Goal: Transaction & Acquisition: Book appointment/travel/reservation

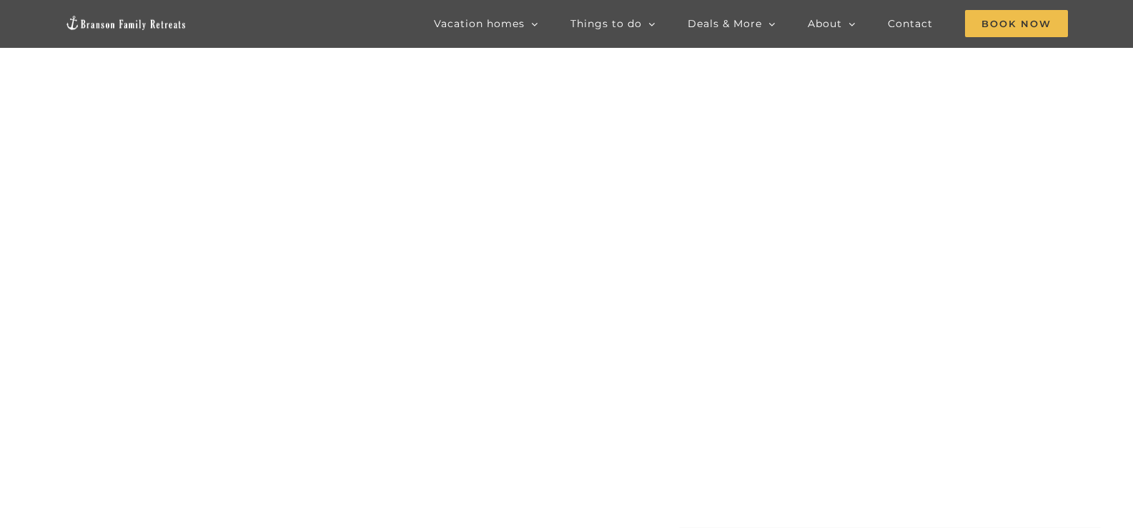
scroll to position [71, 0]
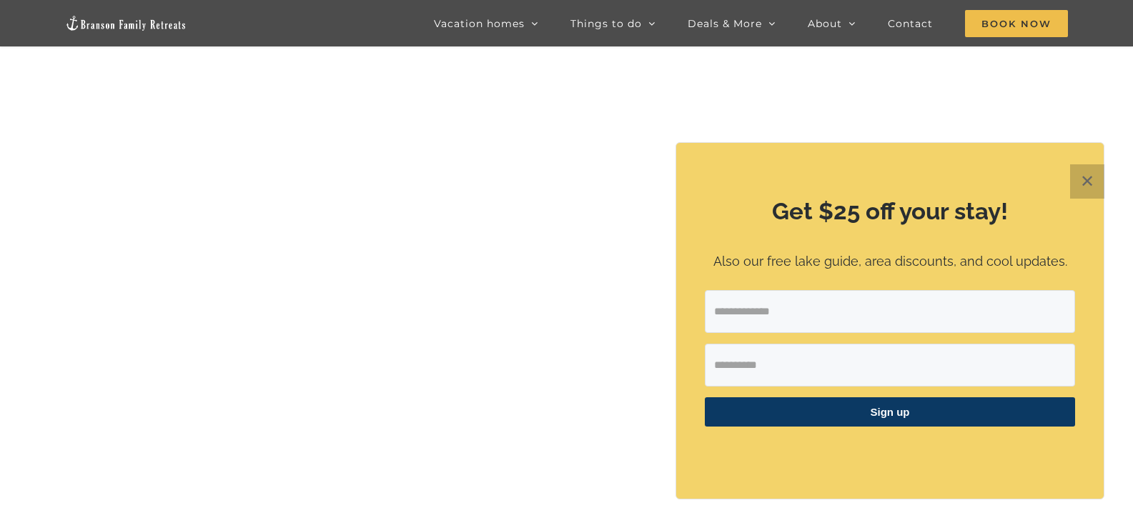
click at [1090, 176] on button "✕" at bounding box center [1087, 181] width 34 height 34
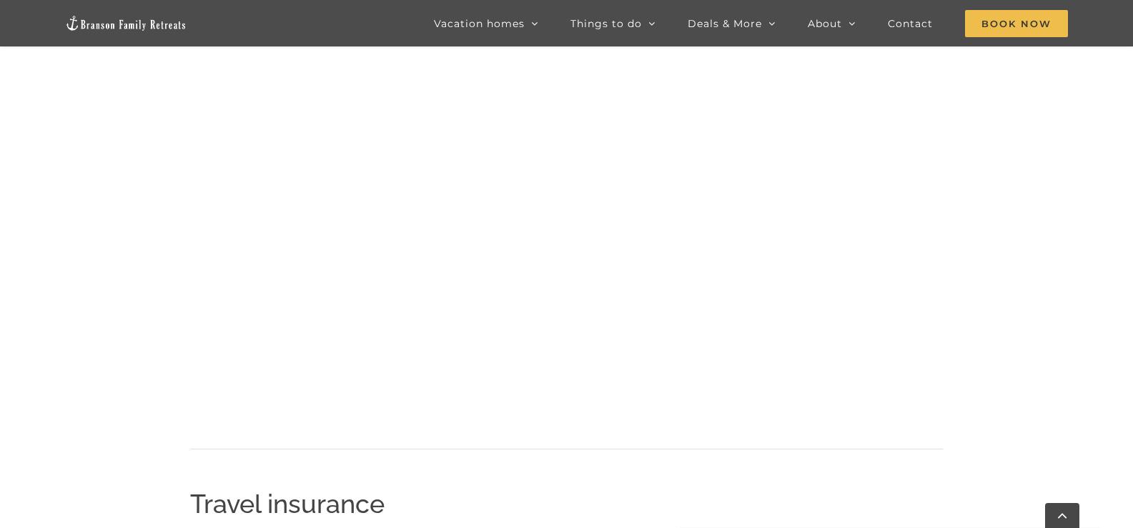
scroll to position [1386, 0]
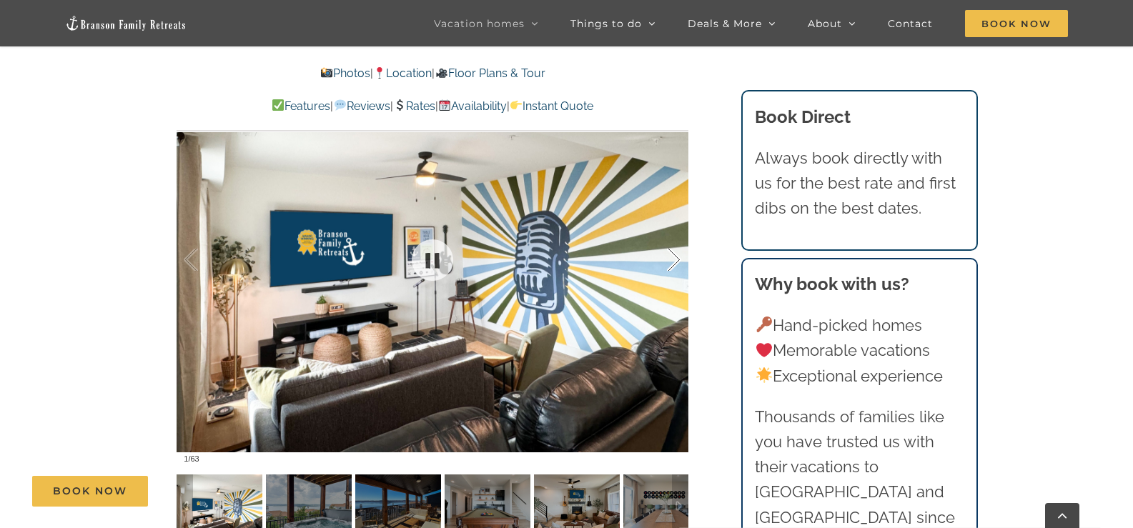
scroll to position [929, 0]
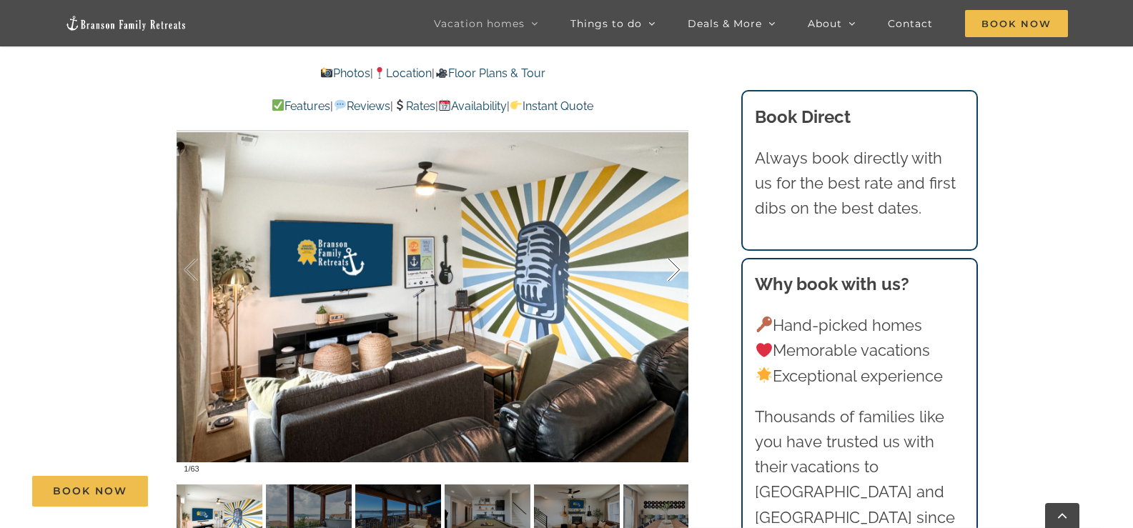
click at [678, 265] on div at bounding box center [659, 270] width 44 height 89
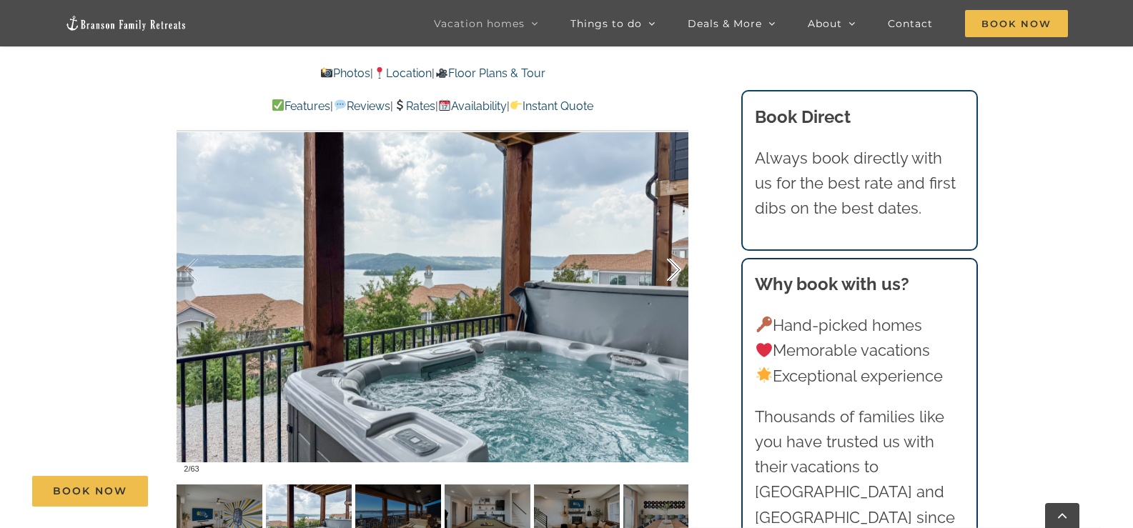
click at [678, 265] on div at bounding box center [659, 270] width 44 height 89
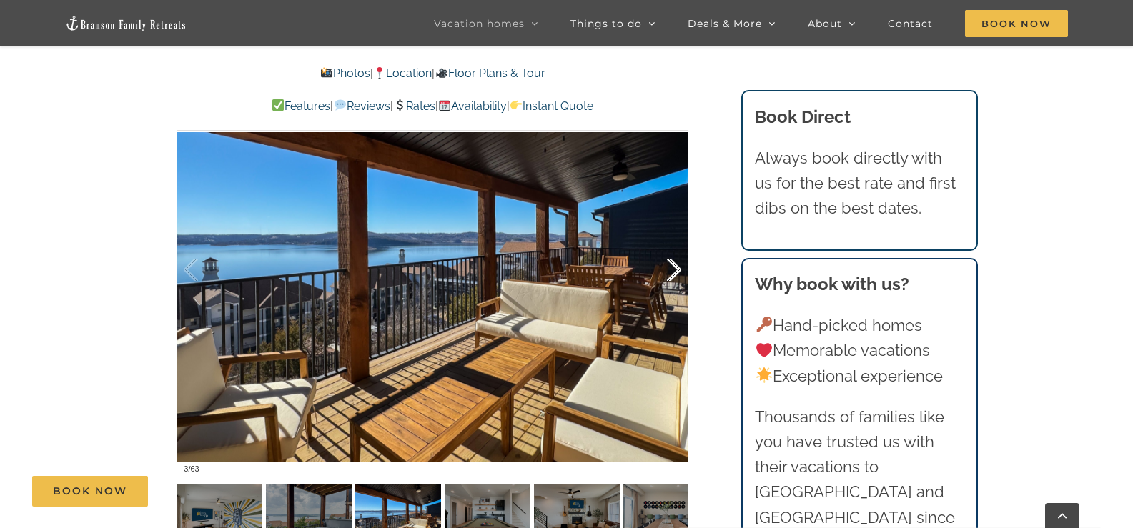
click at [678, 265] on div at bounding box center [659, 270] width 44 height 89
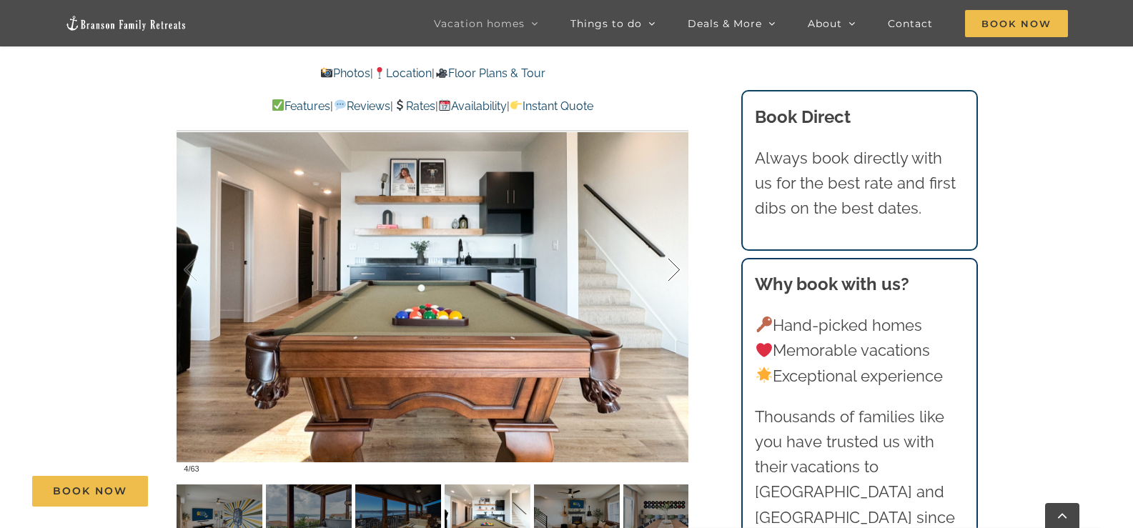
click at [678, 265] on div at bounding box center [659, 270] width 44 height 89
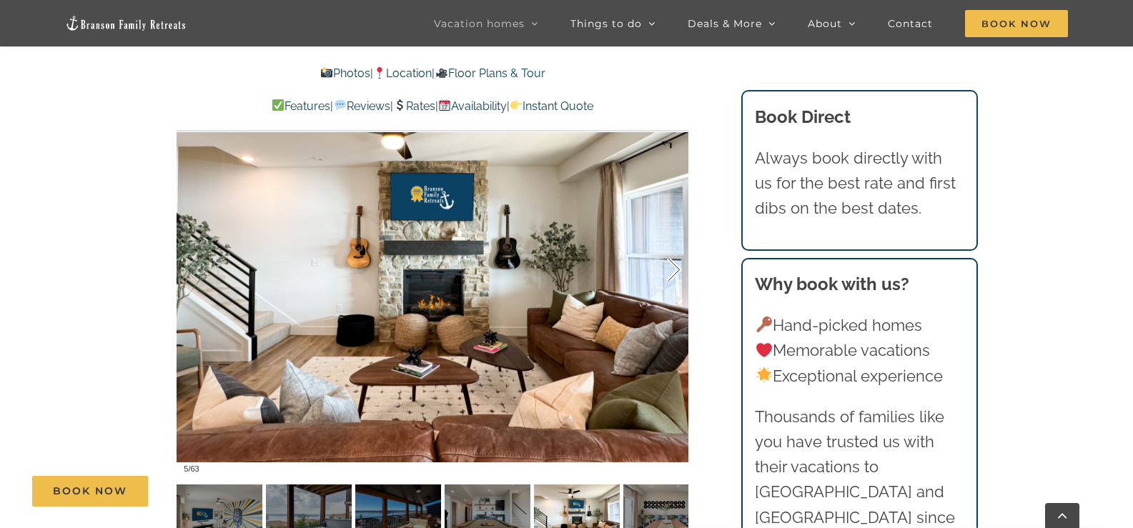
click at [678, 265] on div at bounding box center [659, 270] width 44 height 89
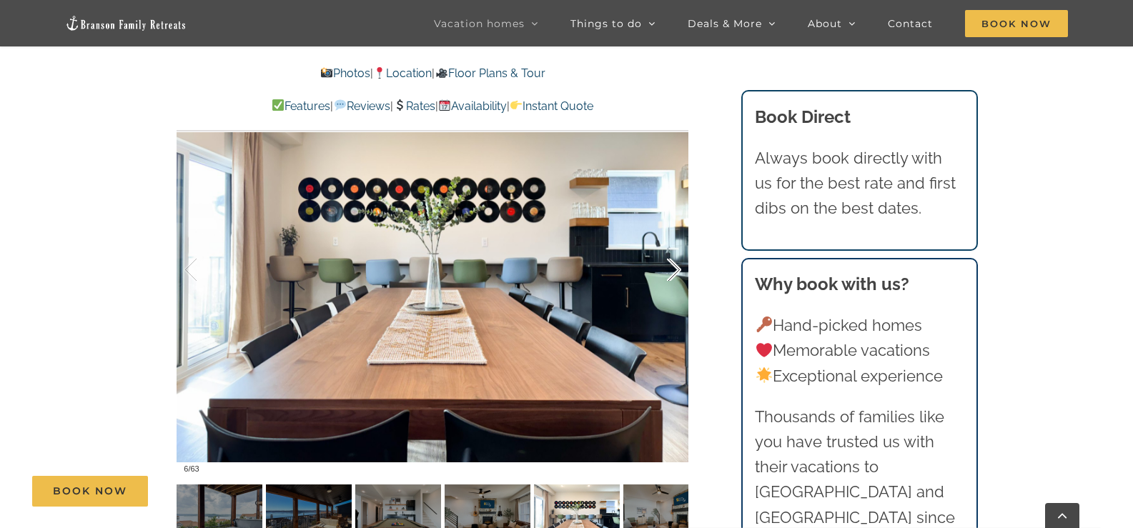
click at [678, 265] on div at bounding box center [659, 270] width 44 height 89
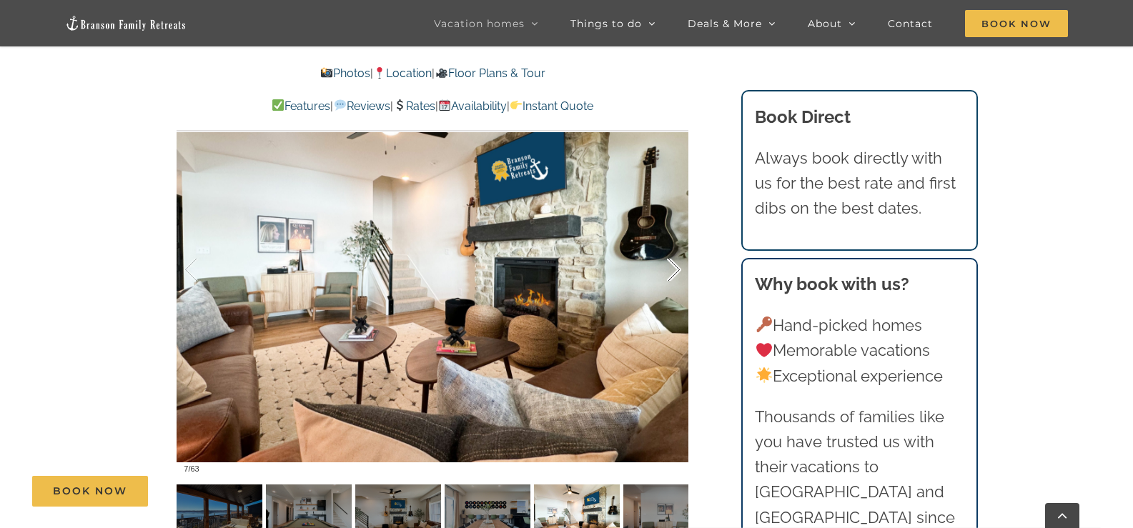
click at [678, 266] on div at bounding box center [659, 270] width 44 height 89
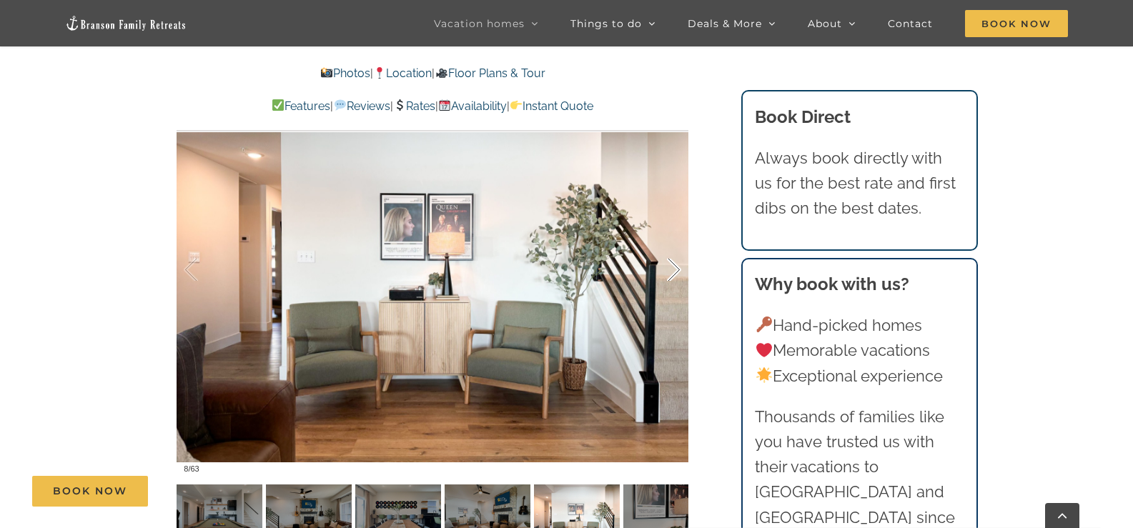
click at [678, 266] on div at bounding box center [659, 270] width 44 height 89
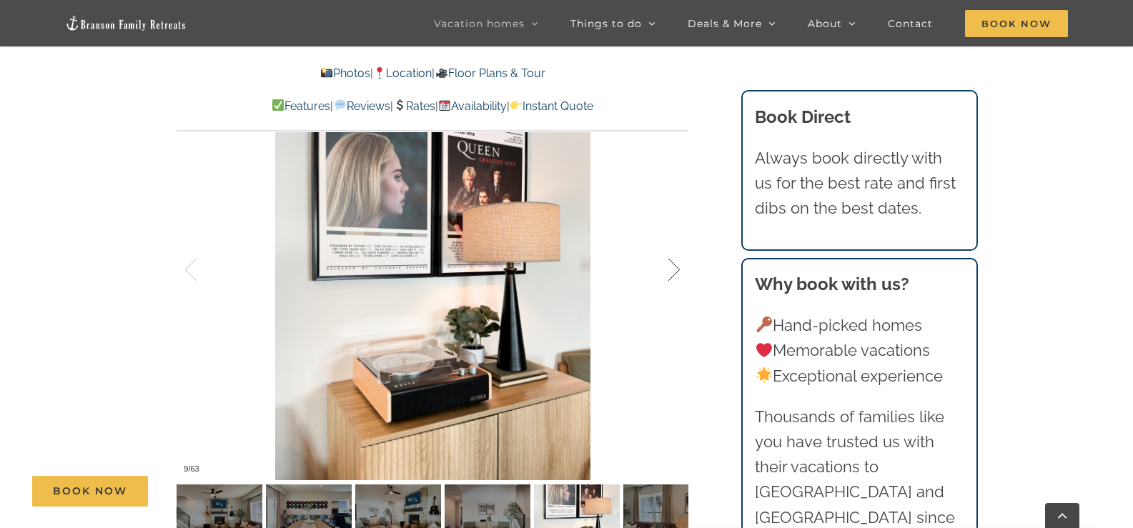
click at [678, 266] on div at bounding box center [659, 270] width 44 height 89
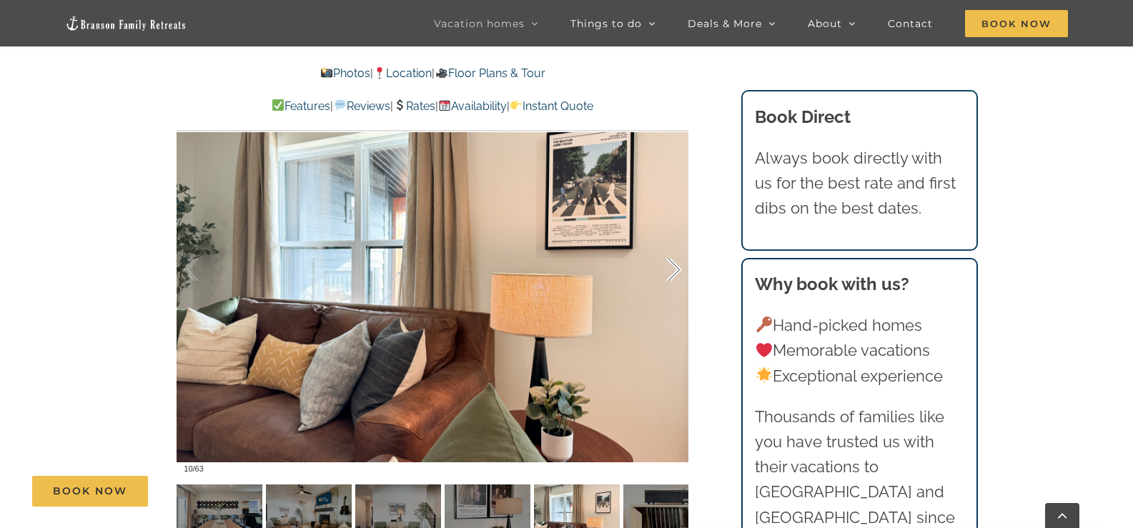
click at [677, 267] on div at bounding box center [659, 270] width 44 height 89
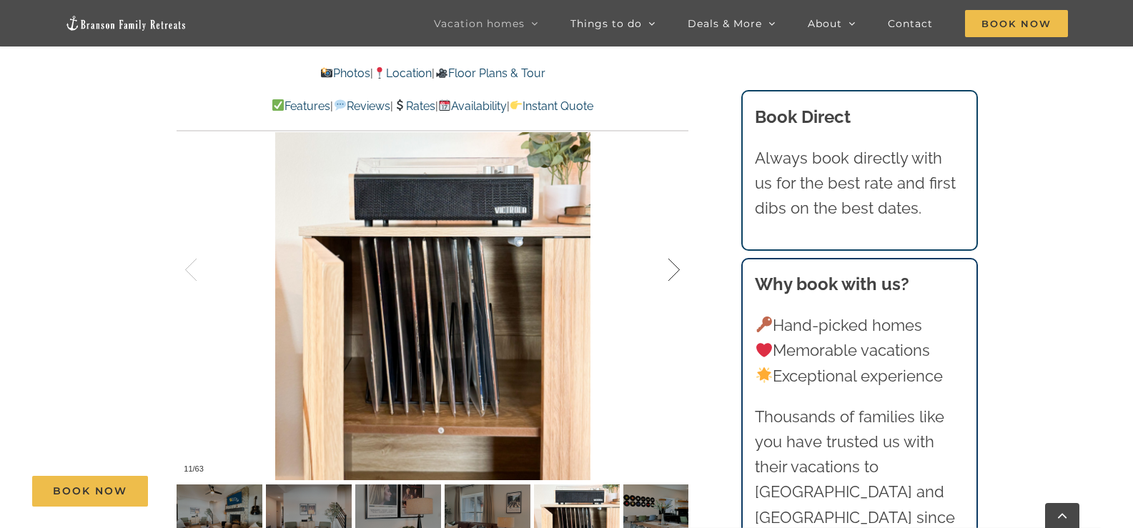
click at [677, 267] on div at bounding box center [659, 270] width 44 height 89
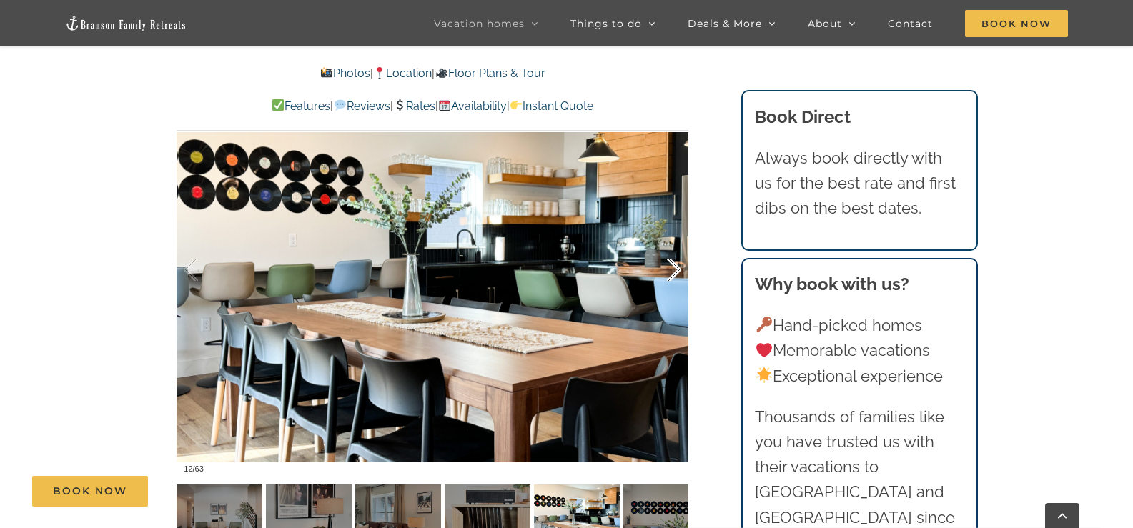
click at [677, 267] on div at bounding box center [659, 270] width 44 height 89
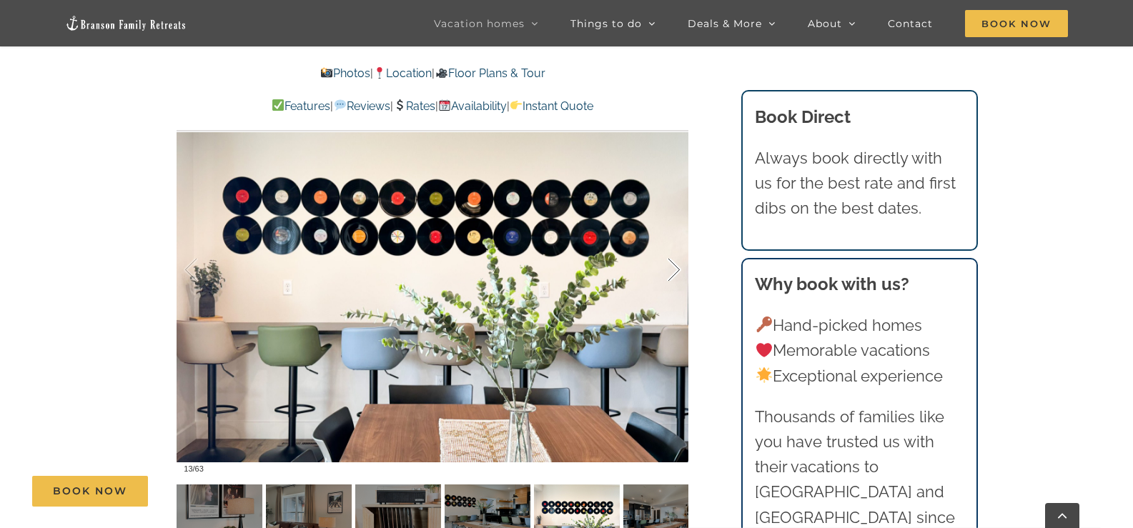
click at [676, 268] on div at bounding box center [659, 270] width 44 height 89
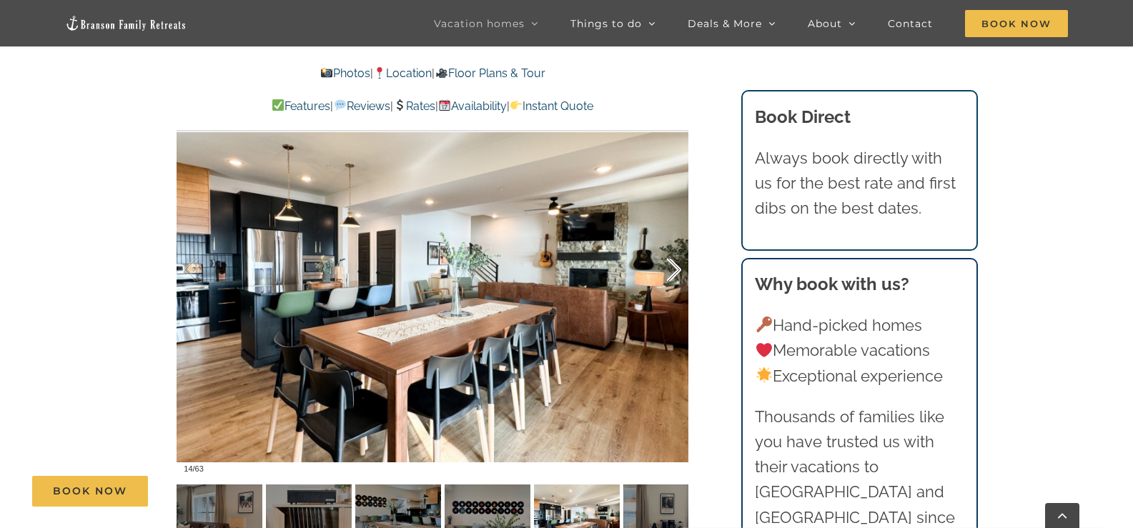
click at [676, 269] on div at bounding box center [659, 270] width 44 height 89
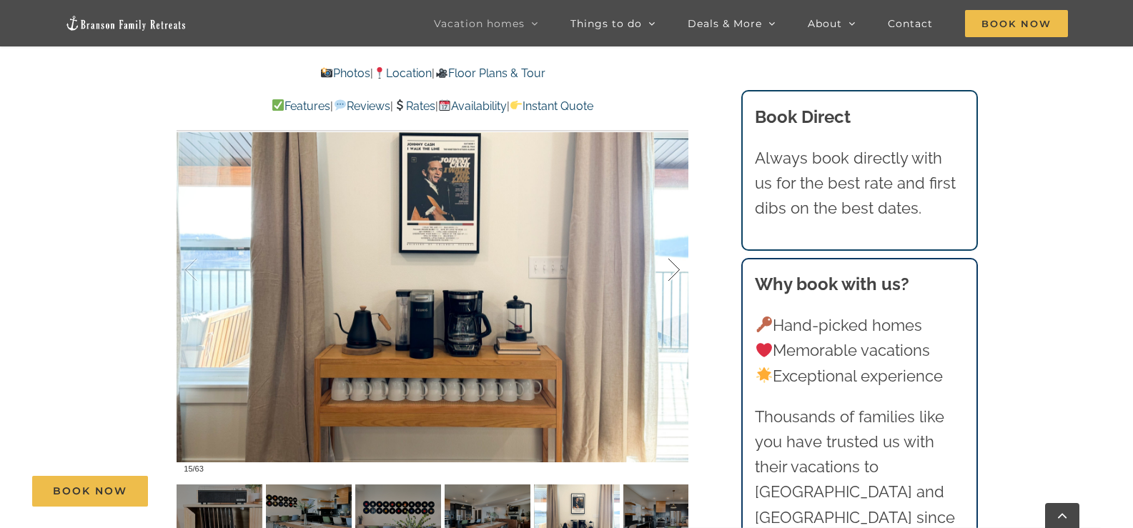
click at [676, 269] on div at bounding box center [659, 270] width 44 height 89
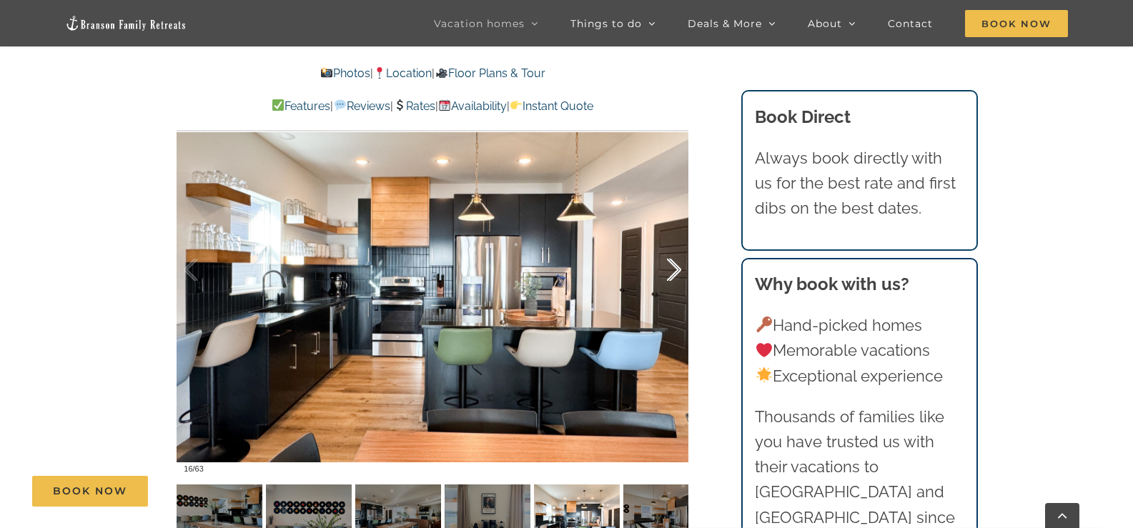
click at [676, 269] on div at bounding box center [659, 270] width 44 height 89
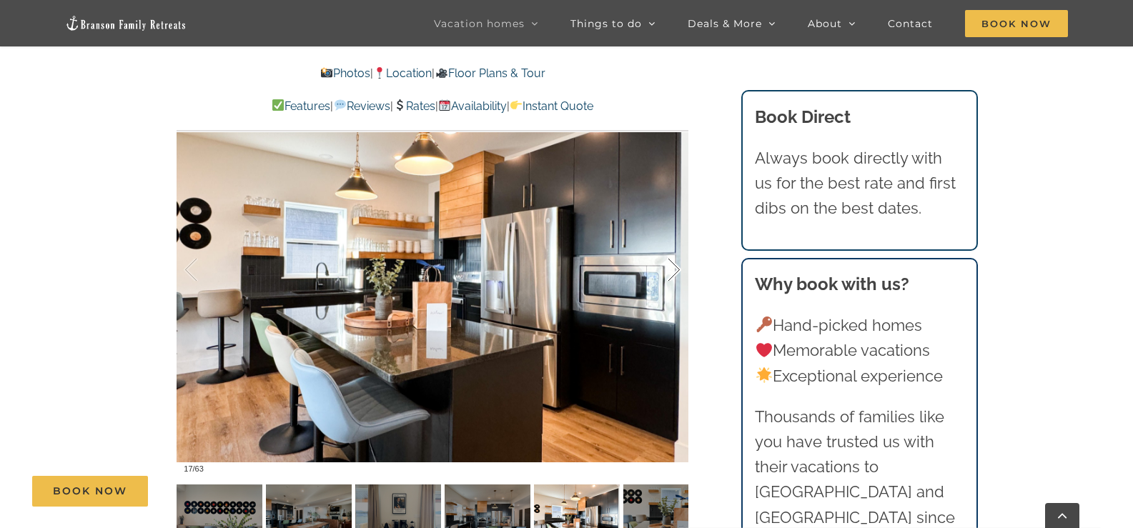
click at [676, 270] on div at bounding box center [659, 270] width 44 height 89
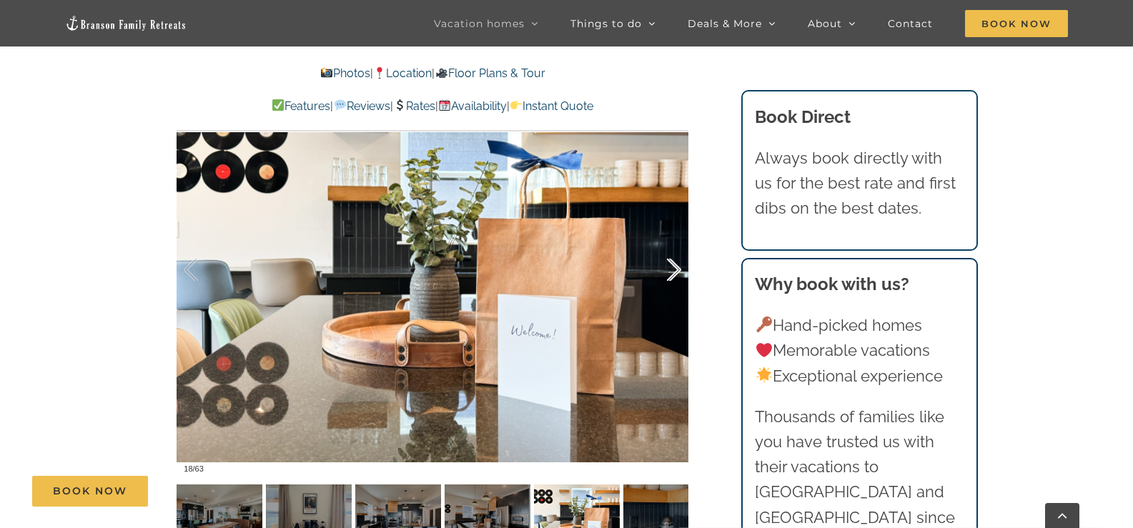
click at [676, 271] on div at bounding box center [659, 270] width 44 height 89
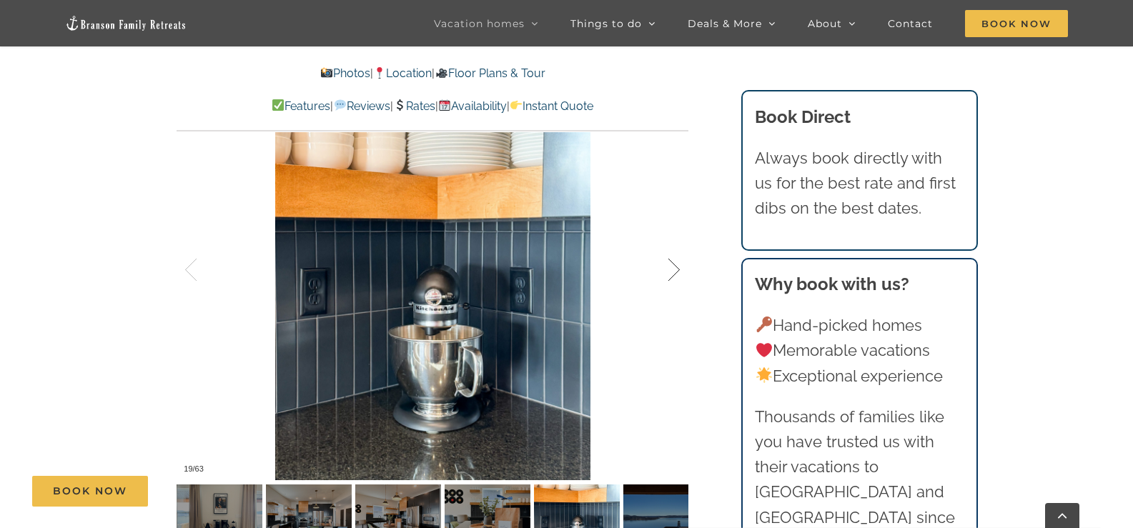
click at [676, 272] on div at bounding box center [659, 270] width 44 height 89
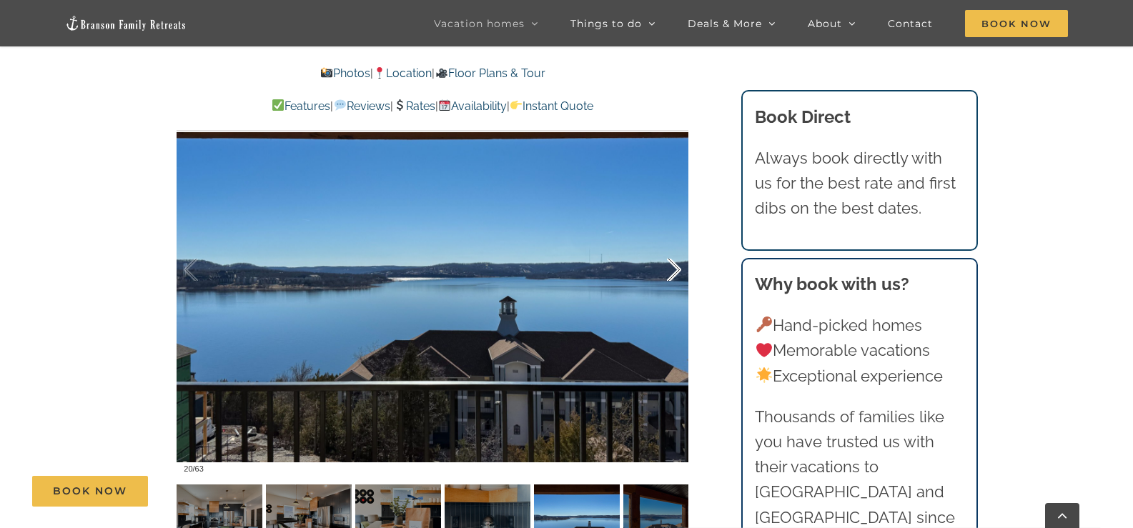
click at [676, 272] on div at bounding box center [659, 270] width 44 height 89
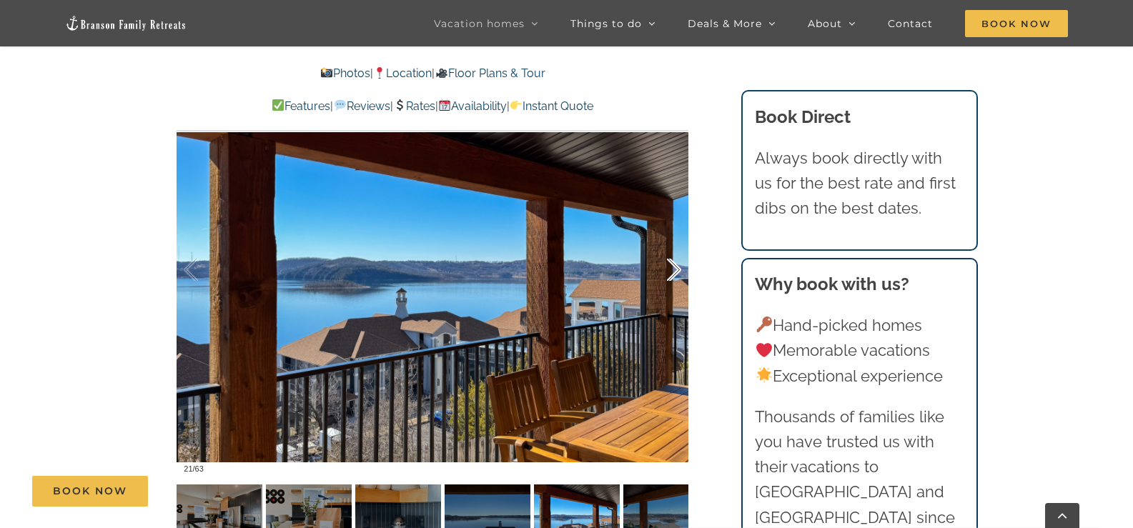
click at [676, 272] on div at bounding box center [659, 270] width 44 height 89
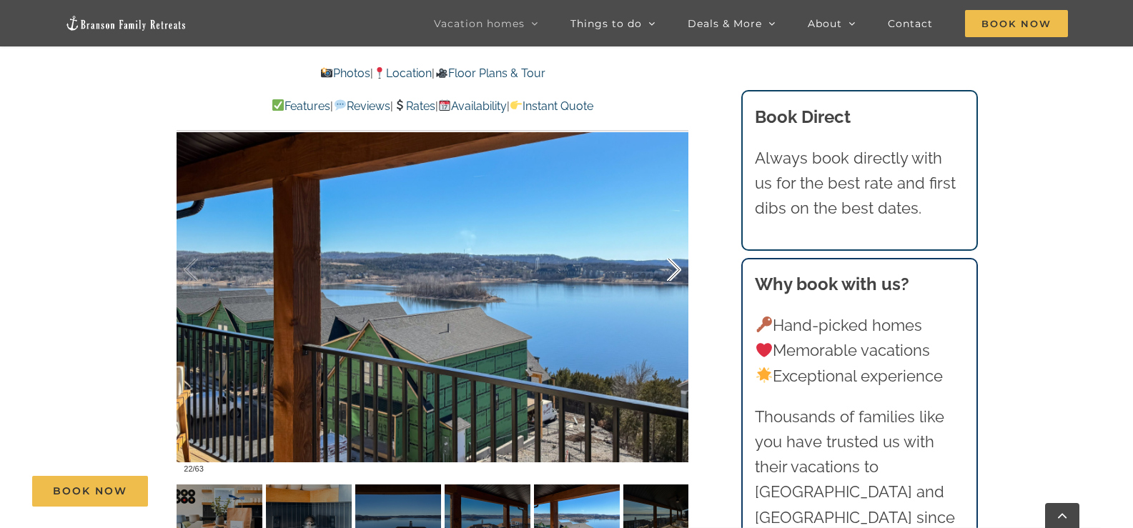
click at [676, 272] on div at bounding box center [659, 270] width 44 height 89
